Goal: Find specific page/section: Find specific page/section

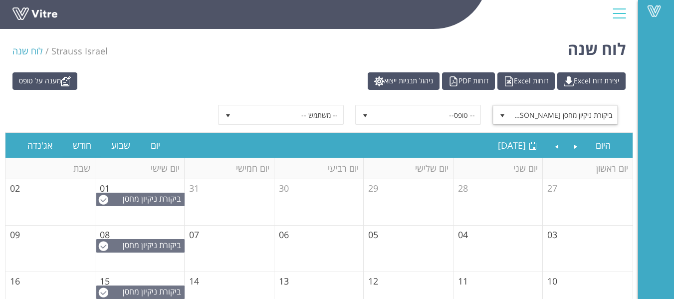
scroll to position [8, 0]
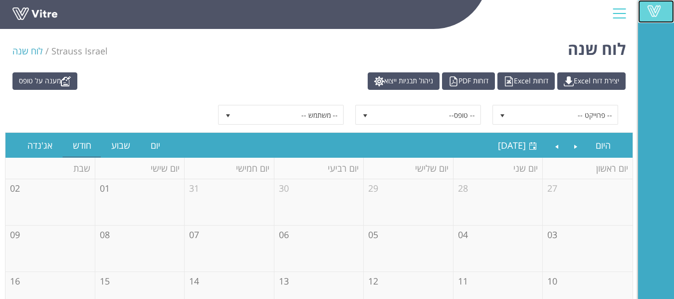
click at [660, 7] on span at bounding box center [653, 11] width 25 height 12
click at [655, 9] on span at bounding box center [653, 11] width 25 height 12
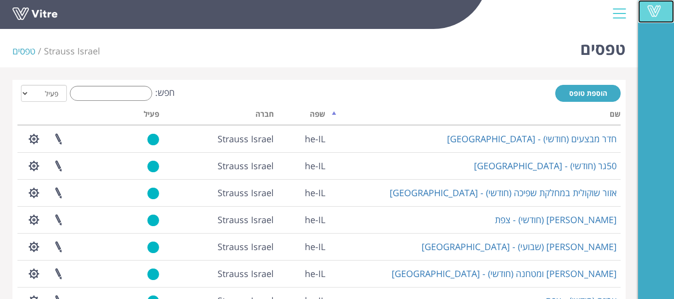
click at [658, 7] on span at bounding box center [653, 11] width 25 height 12
click at [616, 14] on div at bounding box center [619, 13] width 22 height 27
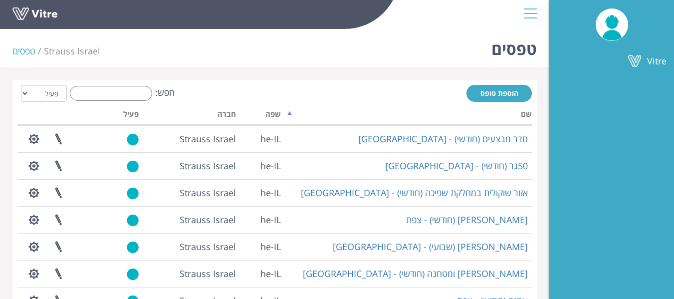
click at [533, 15] on div at bounding box center [530, 13] width 22 height 27
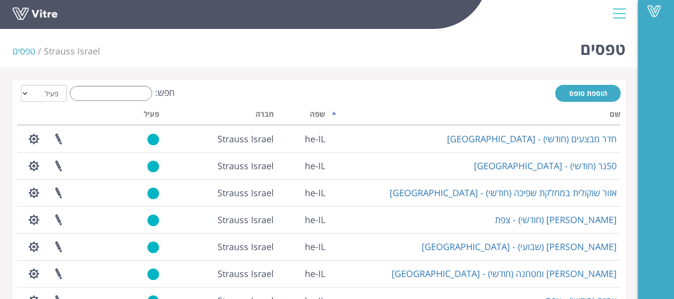
click at [614, 12] on div at bounding box center [619, 13] width 22 height 27
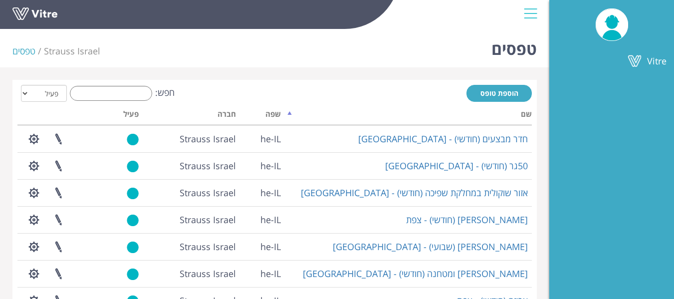
click at [615, 11] on img at bounding box center [612, 24] width 32 height 31
click at [28, 92] on select "הכל פעיל לא פעיל" at bounding box center [44, 93] width 46 height 17
drag, startPoint x: 223, startPoint y: 65, endPoint x: 245, endPoint y: 63, distance: 21.5
click at [226, 64] on div "טפסים Strauss Israel טפסים" at bounding box center [274, 46] width 549 height 42
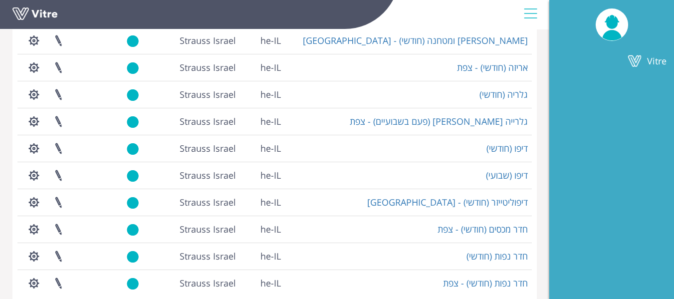
scroll to position [276, 0]
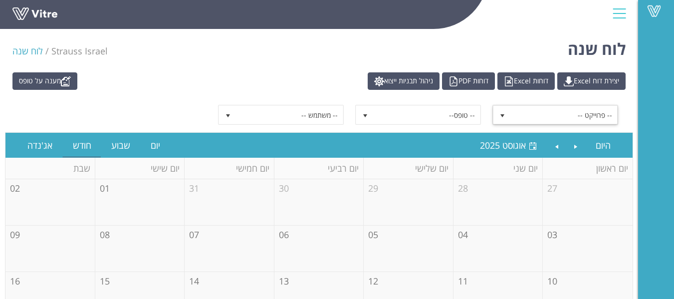
drag, startPoint x: 549, startPoint y: 112, endPoint x: 554, endPoint y: 115, distance: 5.7
click at [550, 112] on span "-- פרוייקט --" at bounding box center [564, 115] width 107 height 18
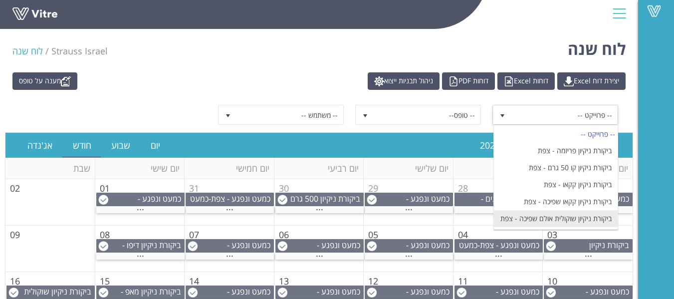
scroll to position [349, 0]
click at [594, 226] on li "ביקורת ניקיון שוקולית אריזה - צפת" at bounding box center [556, 234] width 124 height 17
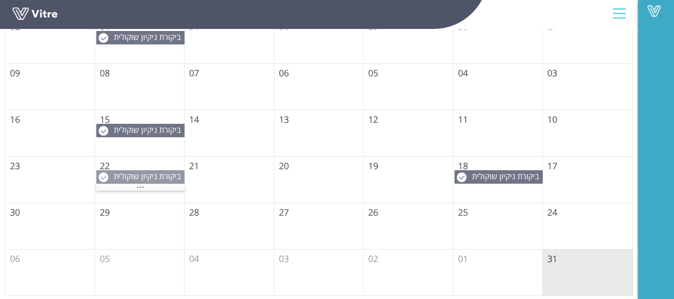
scroll to position [164, 0]
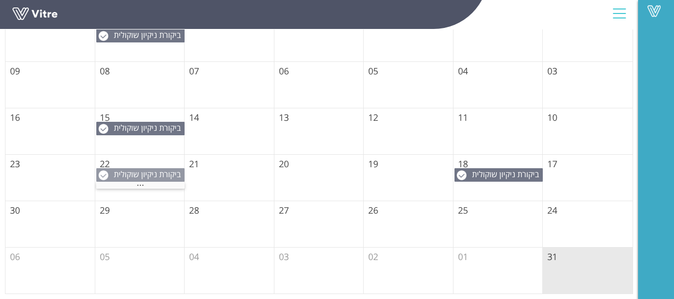
click at [150, 175] on span "ביקורת ניקיון שוקולית אריזה - צפת" at bounding box center [149, 180] width 70 height 22
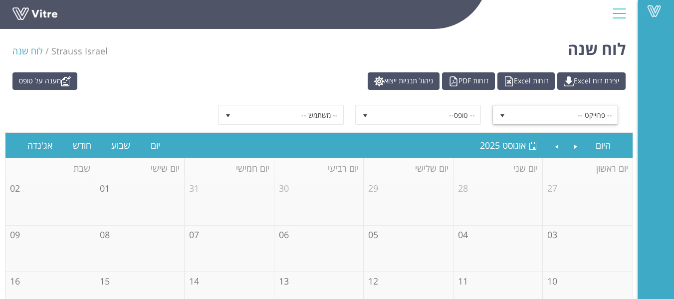
click at [596, 114] on span "-- פרוייקט --" at bounding box center [564, 115] width 107 height 18
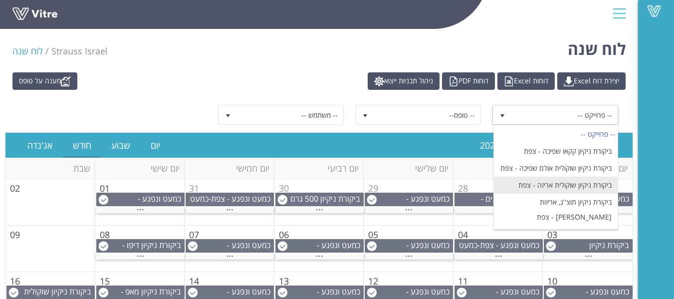
scroll to position [449, 0]
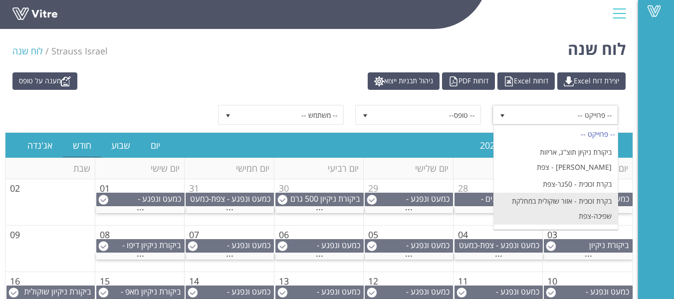
click at [598, 193] on li "בקרת זכוכית - אזור שוקולית במחלקת שפיכה-צפת" at bounding box center [556, 209] width 124 height 32
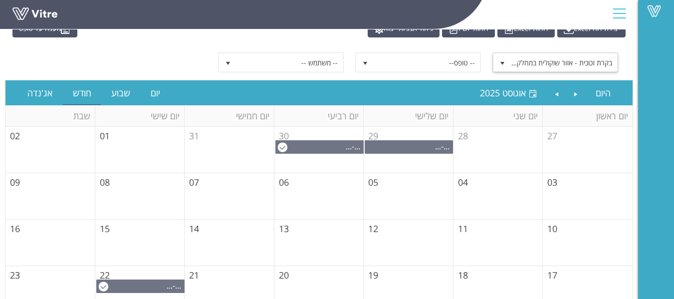
scroll to position [100, 0]
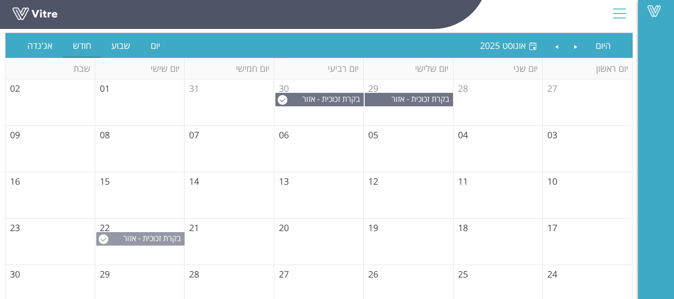
click at [171, 237] on span "בקרת זכוכית - אזור שוקולית במחלקת שפיכה-צפת" at bounding box center [153, 248] width 61 height 33
